Goal: Information Seeking & Learning: Learn about a topic

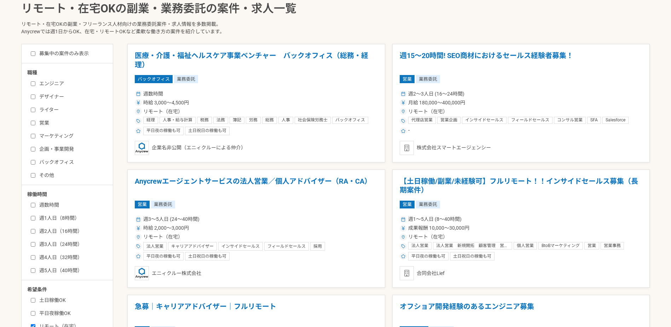
scroll to position [212, 0]
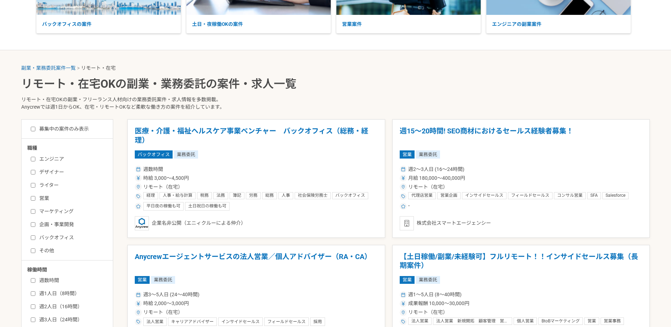
scroll to position [141, 0]
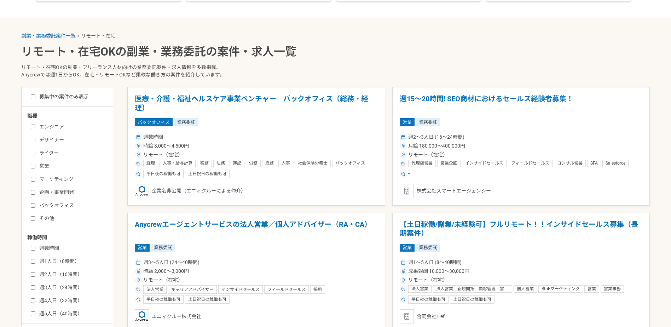
click at [32, 204] on input "バックオフィス" at bounding box center [33, 205] width 5 height 5
checkbox input "true"
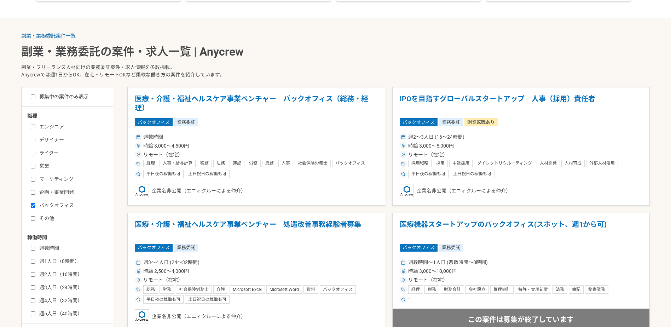
click at [34, 152] on input "ライター" at bounding box center [33, 153] width 5 height 5
checkbox input "true"
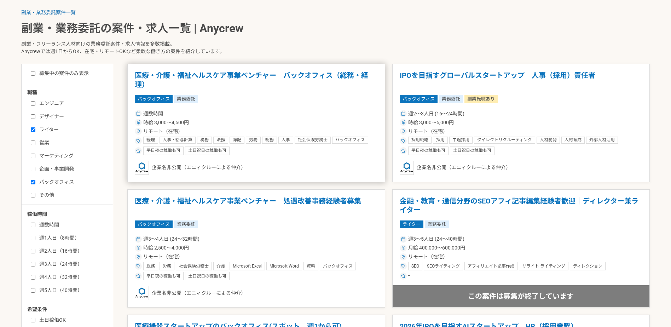
scroll to position [177, 0]
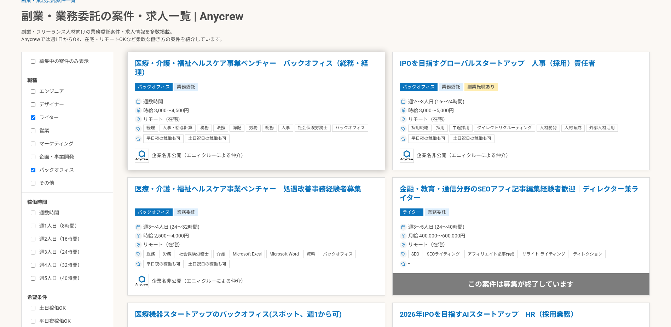
click at [207, 61] on h1 "医療・介護・福祉ヘルスケア事業ベンチャー　バックオフィス（総務・経理）" at bounding box center [256, 68] width 243 height 18
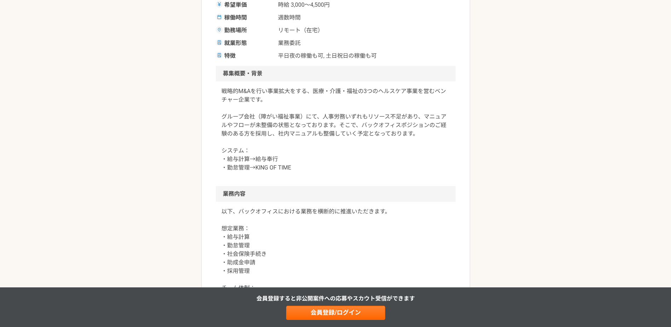
scroll to position [177, 0]
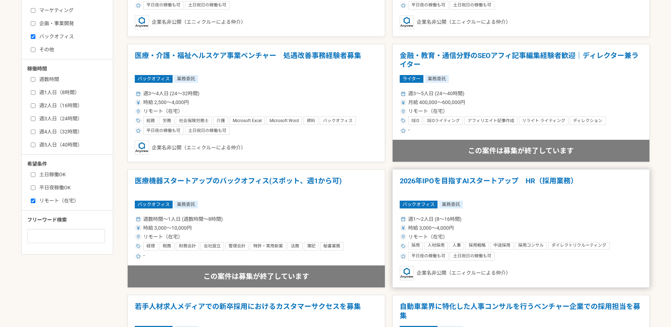
scroll to position [318, 0]
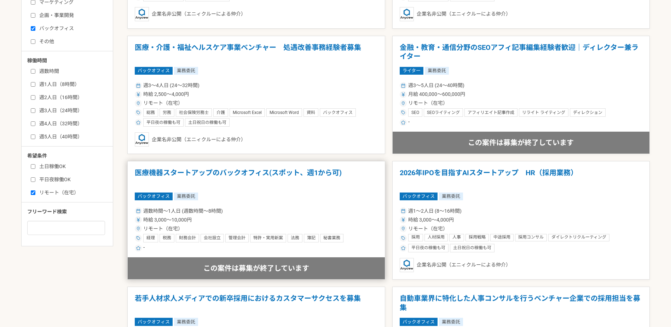
click at [298, 169] on h1 "医療機器スタートアップのバックオフィス(スポット、週1から可)" at bounding box center [256, 177] width 243 height 18
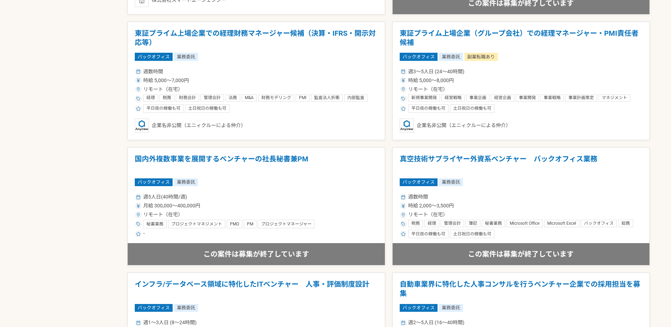
scroll to position [849, 0]
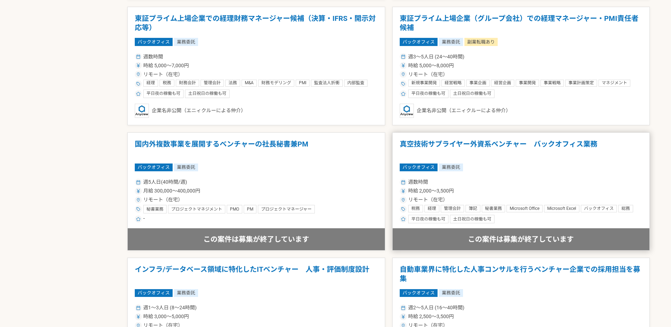
click at [482, 150] on h1 "真空技術サプライヤー外資系ベンチャー　バックオフィス業務" at bounding box center [521, 149] width 243 height 18
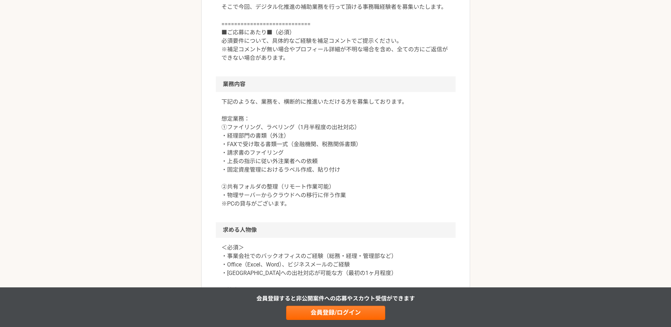
scroll to position [318, 0]
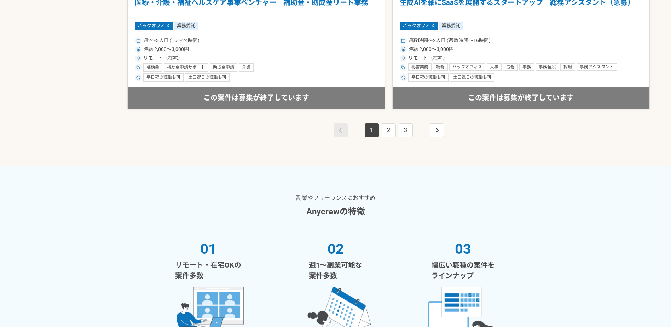
scroll to position [1379, 0]
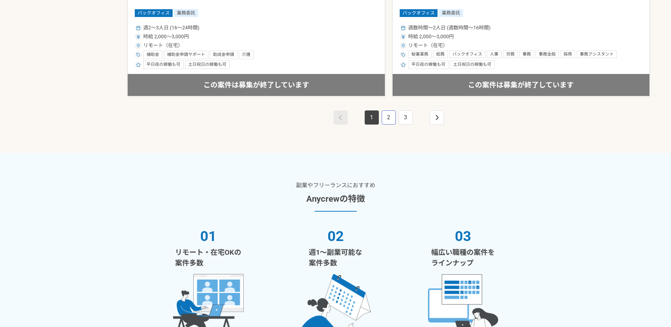
click at [388, 119] on link "2" at bounding box center [389, 117] width 14 height 14
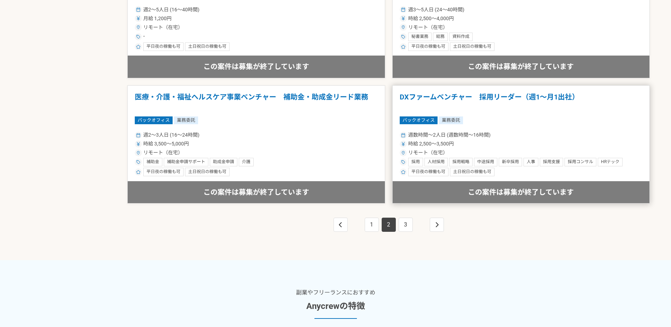
scroll to position [1273, 0]
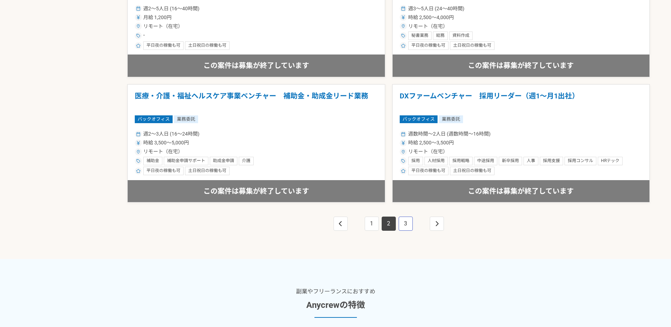
click at [406, 223] on link "3" at bounding box center [406, 223] width 14 height 14
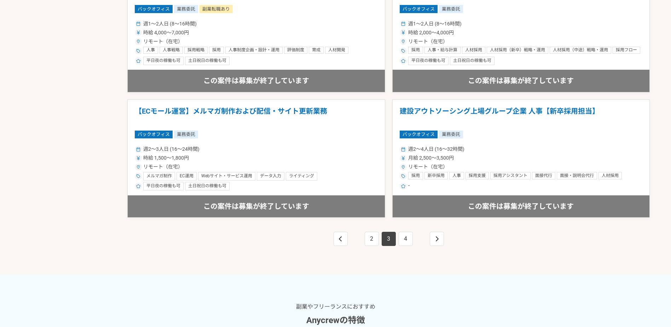
scroll to position [1273, 0]
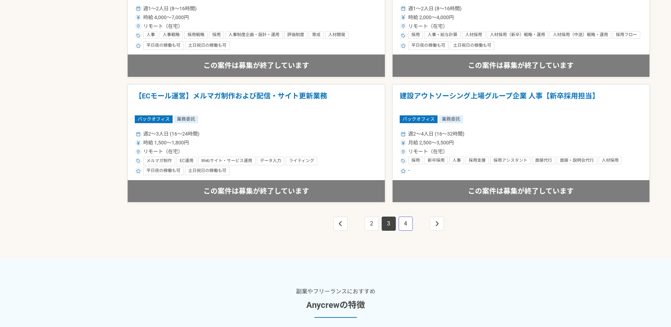
click at [404, 226] on link "4" at bounding box center [406, 223] width 14 height 14
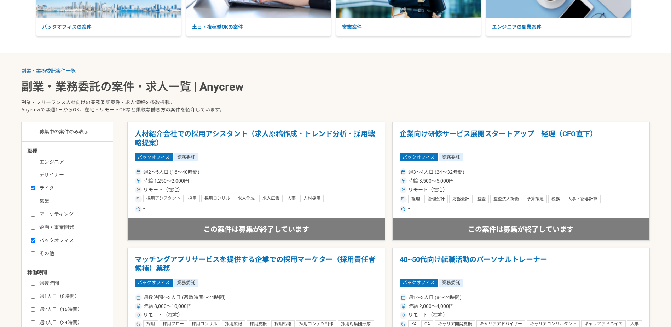
scroll to position [106, 0]
click at [32, 132] on input "募集中の案件のみ表示" at bounding box center [33, 132] width 5 height 5
checkbox input "true"
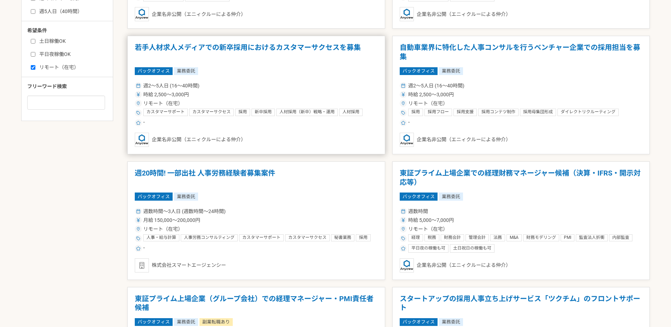
scroll to position [354, 0]
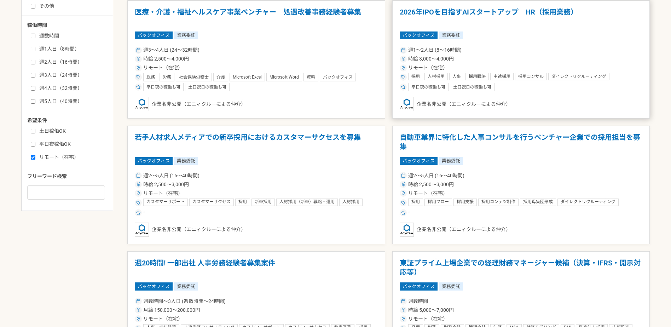
click at [449, 9] on h1 "2026年IPOを目指すAIスタートアップ　HR（採用業務）" at bounding box center [521, 17] width 243 height 18
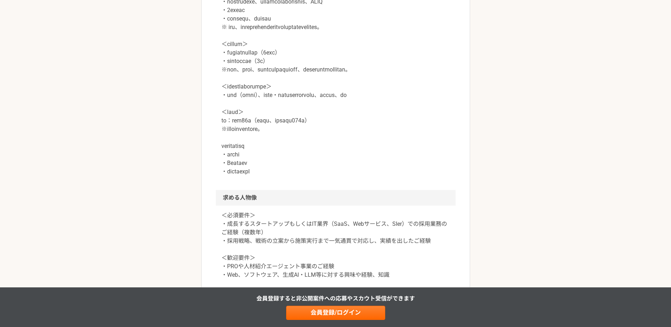
scroll to position [389, 0]
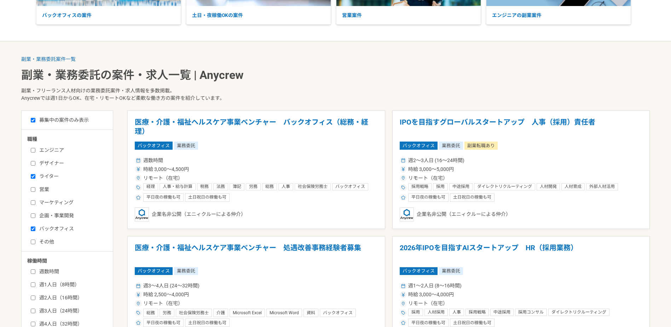
scroll to position [141, 0]
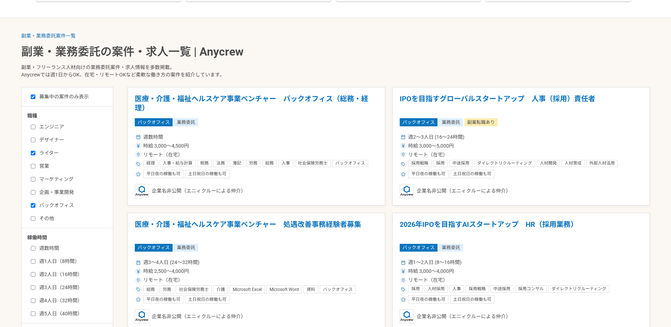
drag, startPoint x: 33, startPoint y: 152, endPoint x: 33, endPoint y: 156, distance: 4.2
click at [33, 152] on input "ライター" at bounding box center [33, 153] width 5 height 5
checkbox input "false"
click at [34, 208] on label "バックオフィス" at bounding box center [71, 205] width 81 height 7
click at [34, 208] on input "バックオフィス" at bounding box center [33, 205] width 5 height 5
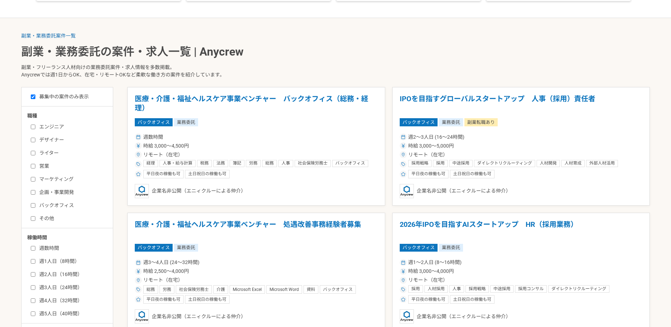
checkbox input "false"
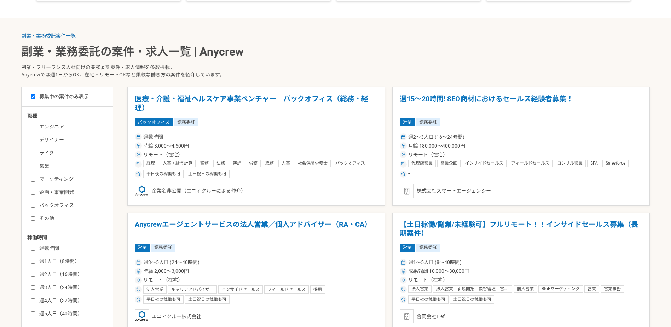
click at [32, 220] on input "その他" at bounding box center [33, 218] width 5 height 5
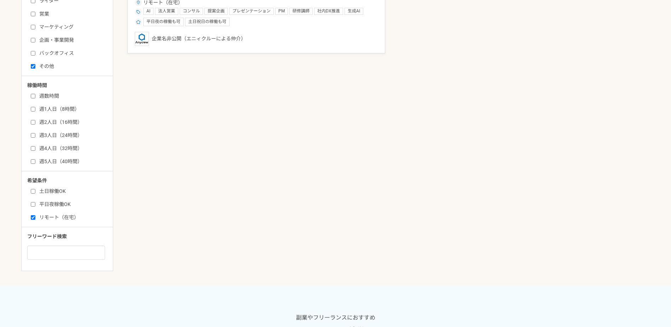
scroll to position [248, 0]
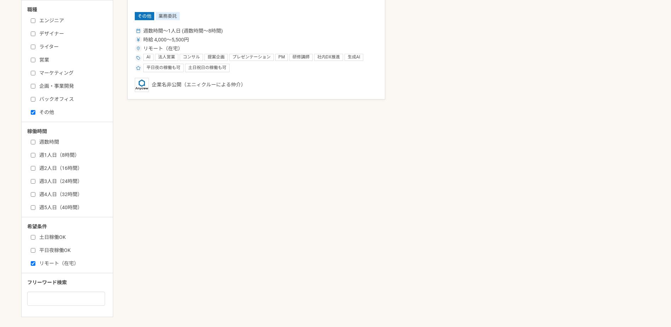
click at [32, 110] on input "その他" at bounding box center [33, 112] width 5 height 5
checkbox input "false"
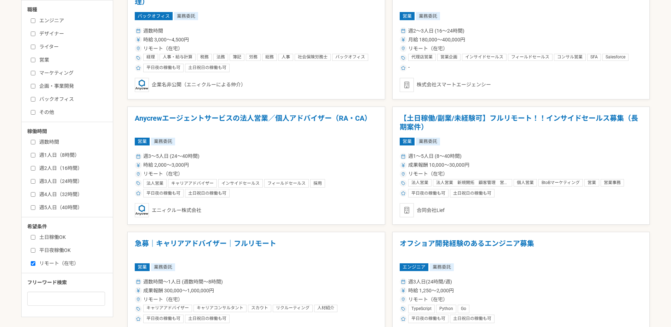
click at [33, 99] on input "バックオフィス" at bounding box center [33, 99] width 5 height 5
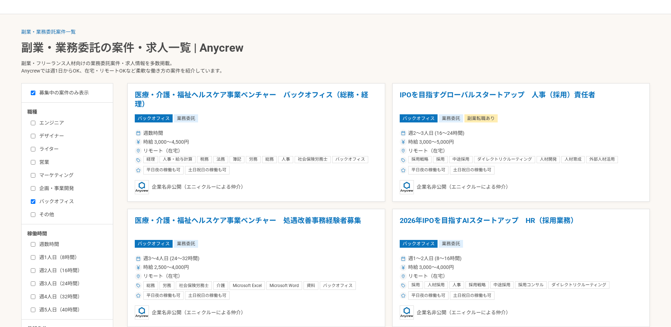
scroll to position [141, 0]
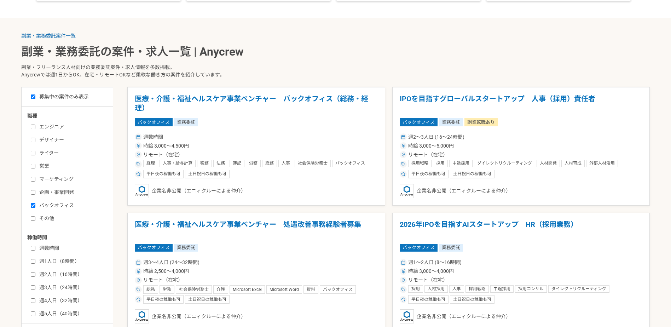
click at [33, 204] on input "バックオフィス" at bounding box center [33, 205] width 5 height 5
checkbox input "false"
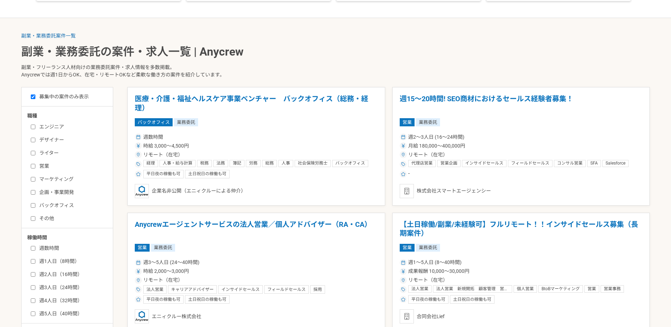
click at [34, 151] on input "ライター" at bounding box center [33, 153] width 5 height 5
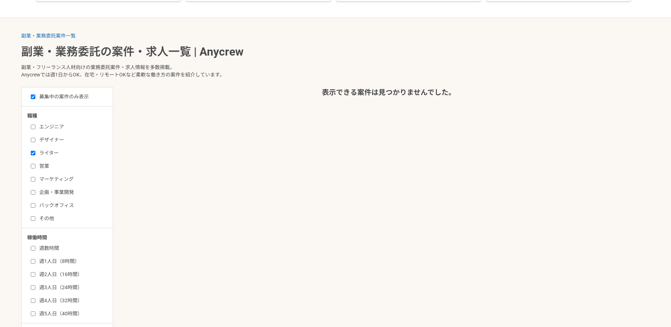
click at [31, 154] on input "ライター" at bounding box center [33, 153] width 5 height 5
checkbox input "false"
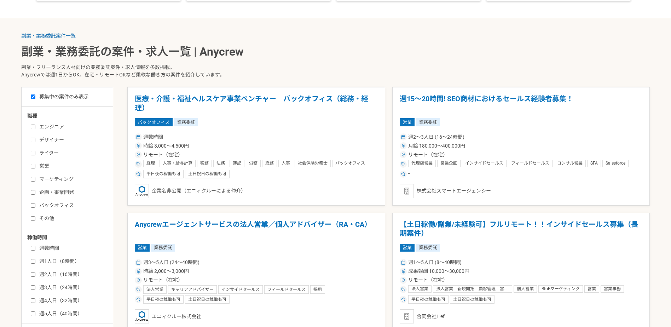
click at [31, 192] on input "企画・事業開発" at bounding box center [33, 192] width 5 height 5
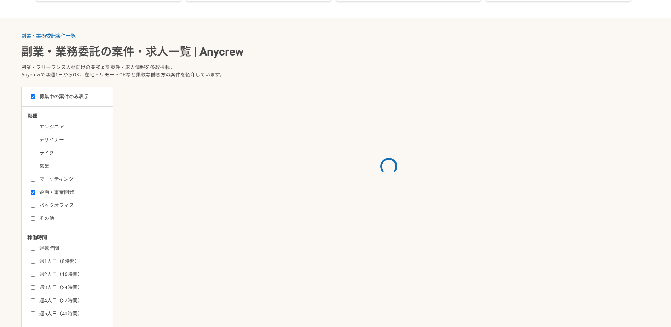
click at [31, 192] on input "企画・事業開発" at bounding box center [33, 192] width 5 height 5
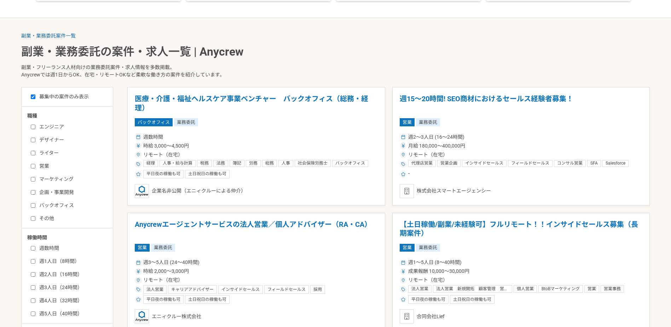
click at [33, 192] on input "企画・事業開発" at bounding box center [33, 192] width 5 height 5
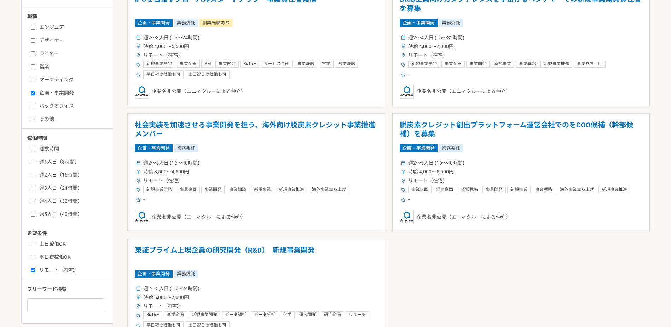
scroll to position [283, 0]
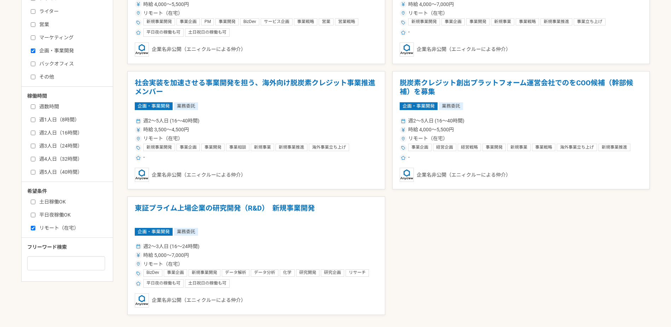
click at [32, 49] on input "企画・事業開発" at bounding box center [33, 50] width 5 height 5
checkbox input "false"
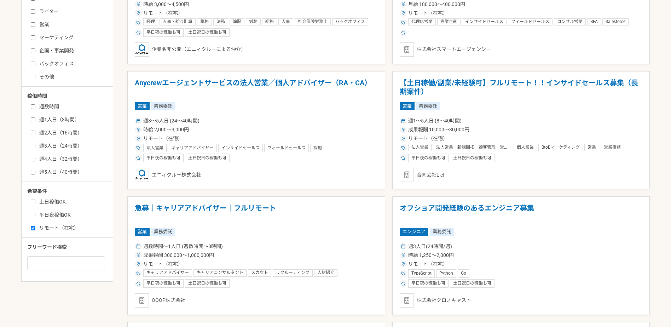
click at [32, 75] on input "その他" at bounding box center [33, 77] width 5 height 5
checkbox input "true"
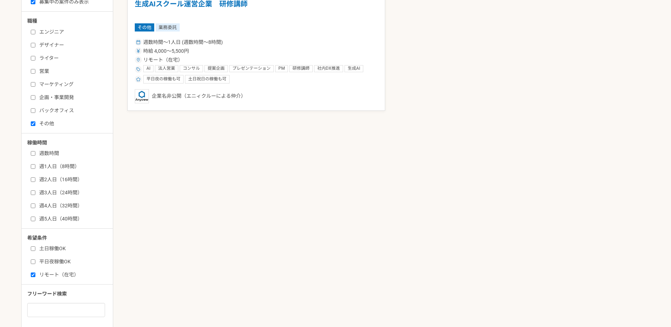
scroll to position [141, 0]
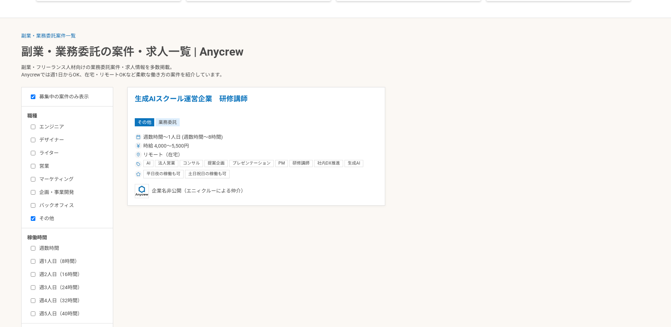
click at [34, 205] on input "バックオフィス" at bounding box center [33, 205] width 5 height 5
checkbox input "true"
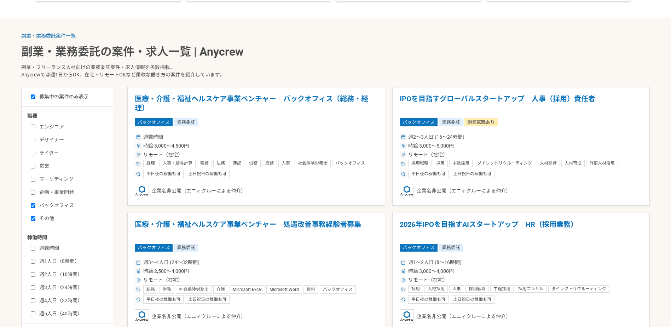
click at [34, 218] on input "その他" at bounding box center [33, 218] width 5 height 5
checkbox input "false"
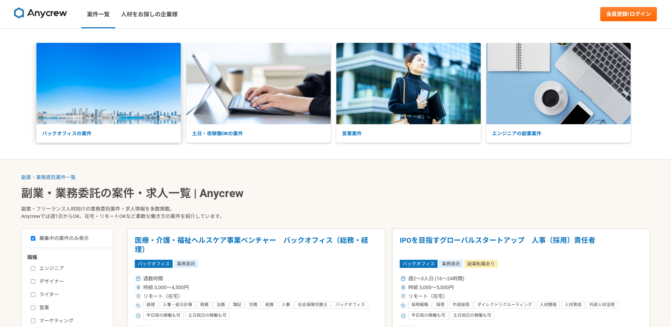
click at [114, 83] on img at bounding box center [108, 83] width 144 height 81
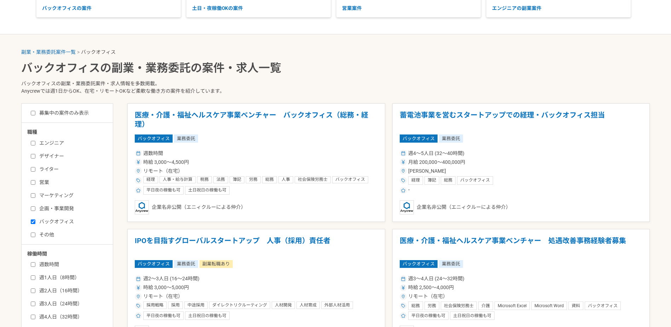
scroll to position [141, 0]
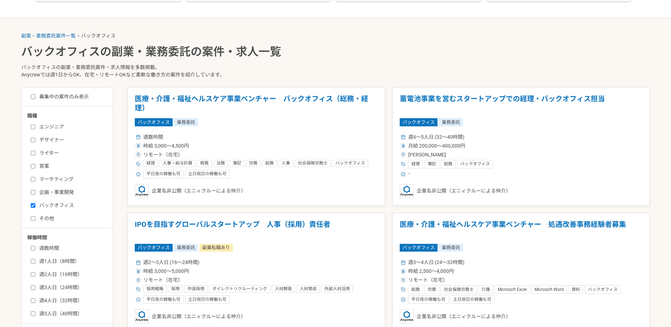
click at [35, 94] on input "募集中の案件のみ表示" at bounding box center [33, 96] width 5 height 5
checkbox input "true"
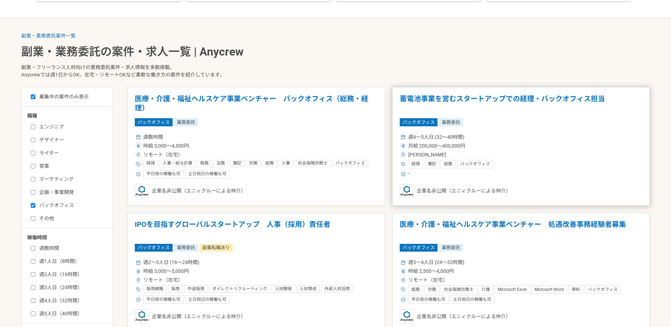
click at [511, 104] on h1 "蓄電池事業を営むスタートアップでの経理・バックオフィス担当" at bounding box center [521, 103] width 243 height 18
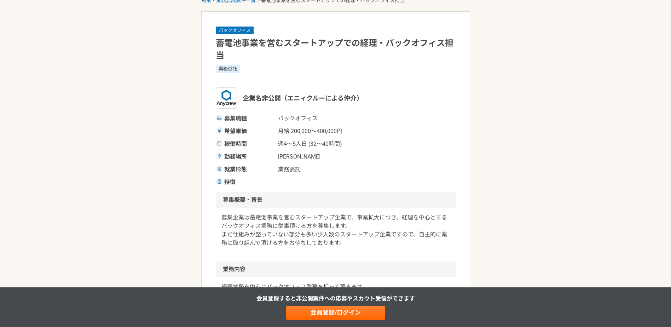
scroll to position [141, 0]
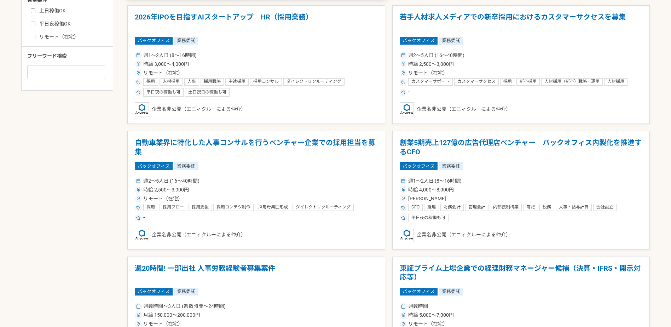
scroll to position [389, 0]
